Goal: Task Accomplishment & Management: Manage account settings

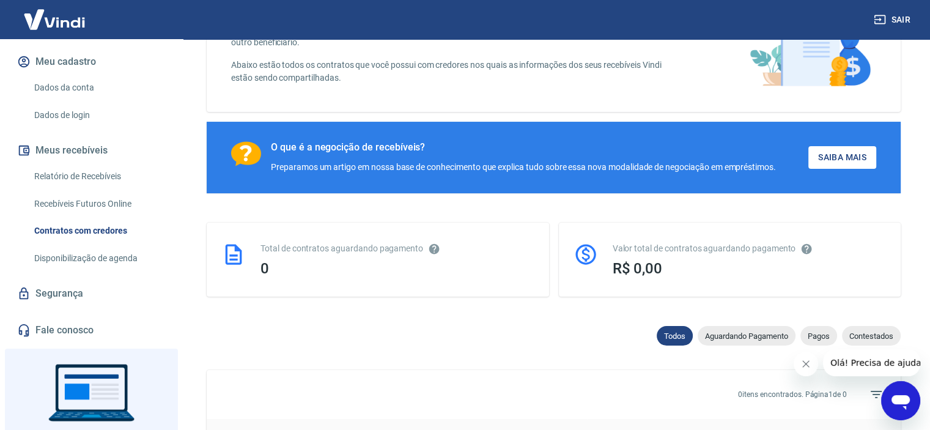
scroll to position [203, 0]
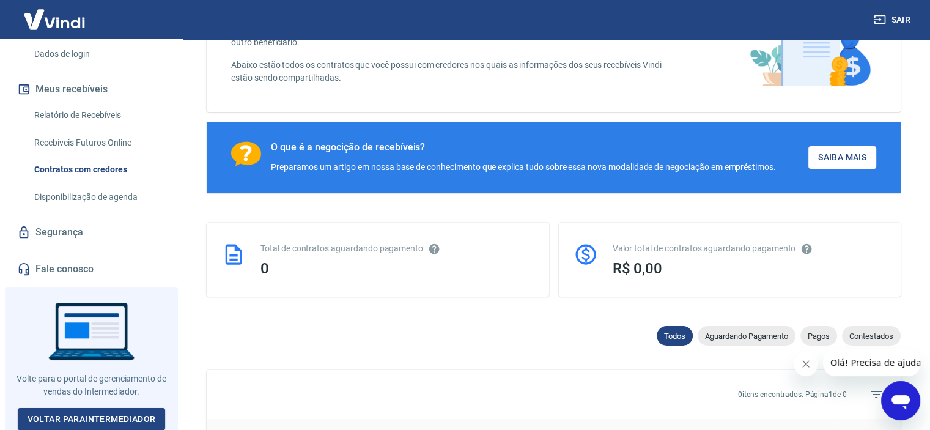
click at [57, 263] on link "Fale conosco" at bounding box center [91, 268] width 153 height 27
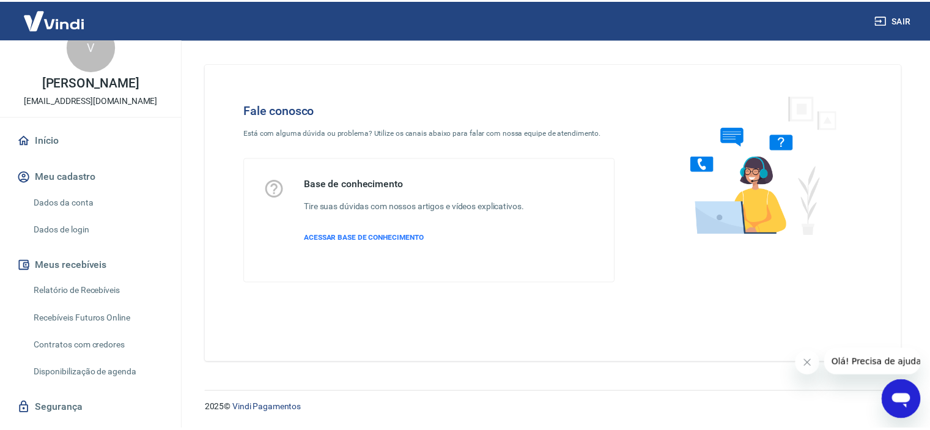
scroll to position [20, 0]
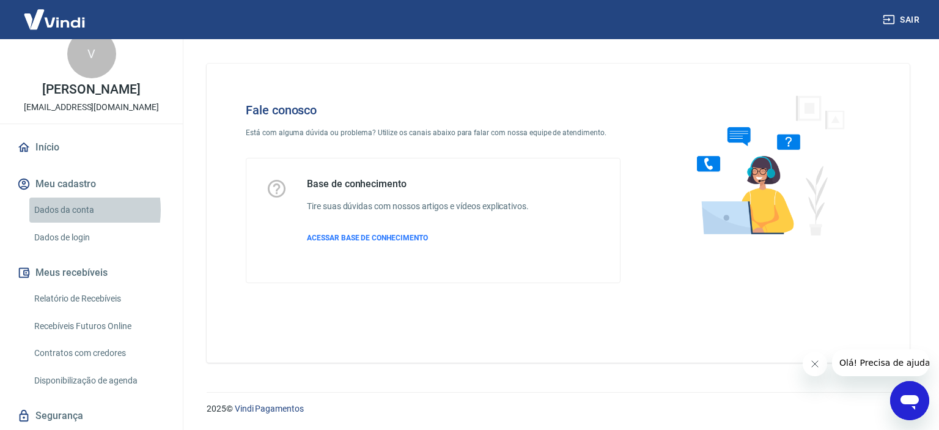
click at [66, 209] on link "Dados da conta" at bounding box center [98, 209] width 139 height 25
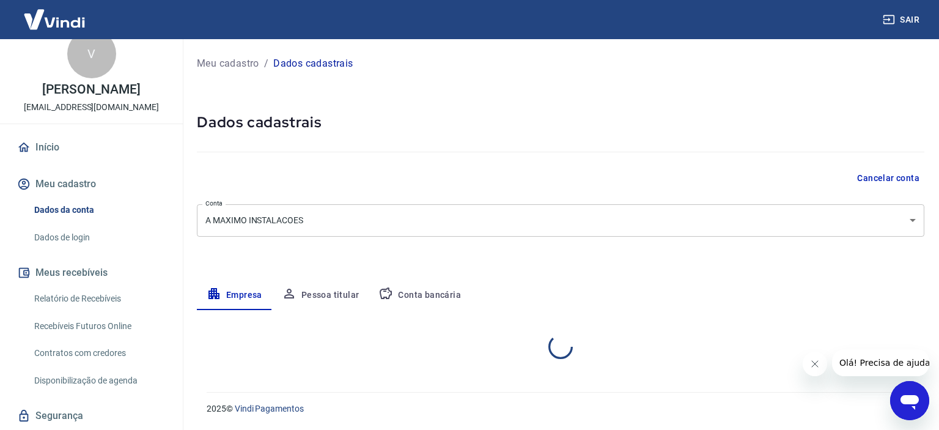
select select "SP"
select select "business"
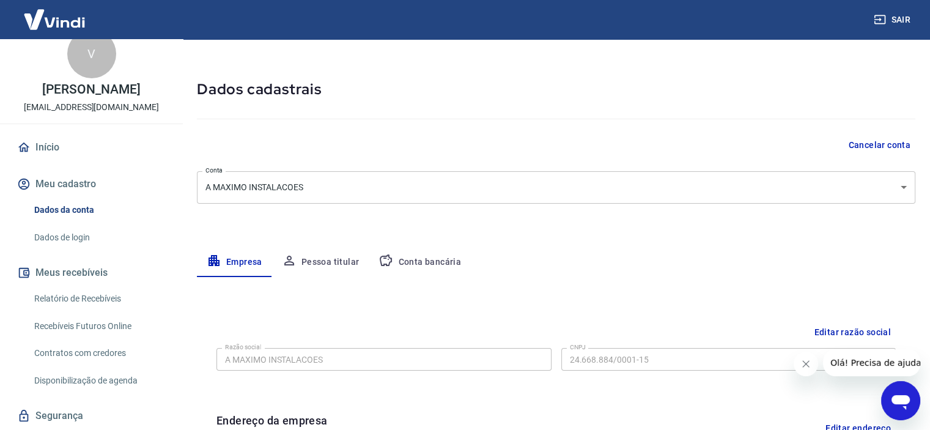
scroll to position [61, 0]
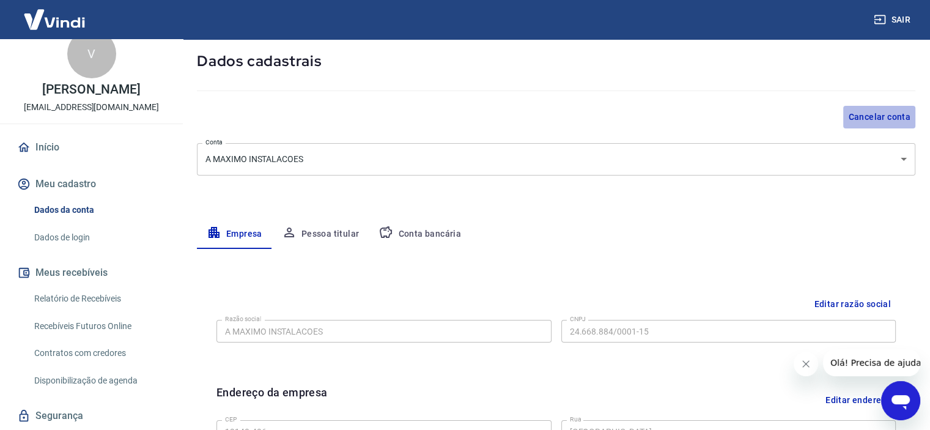
click at [875, 113] on button "Cancelar conta" at bounding box center [879, 117] width 72 height 23
